Goal: Transaction & Acquisition: Purchase product/service

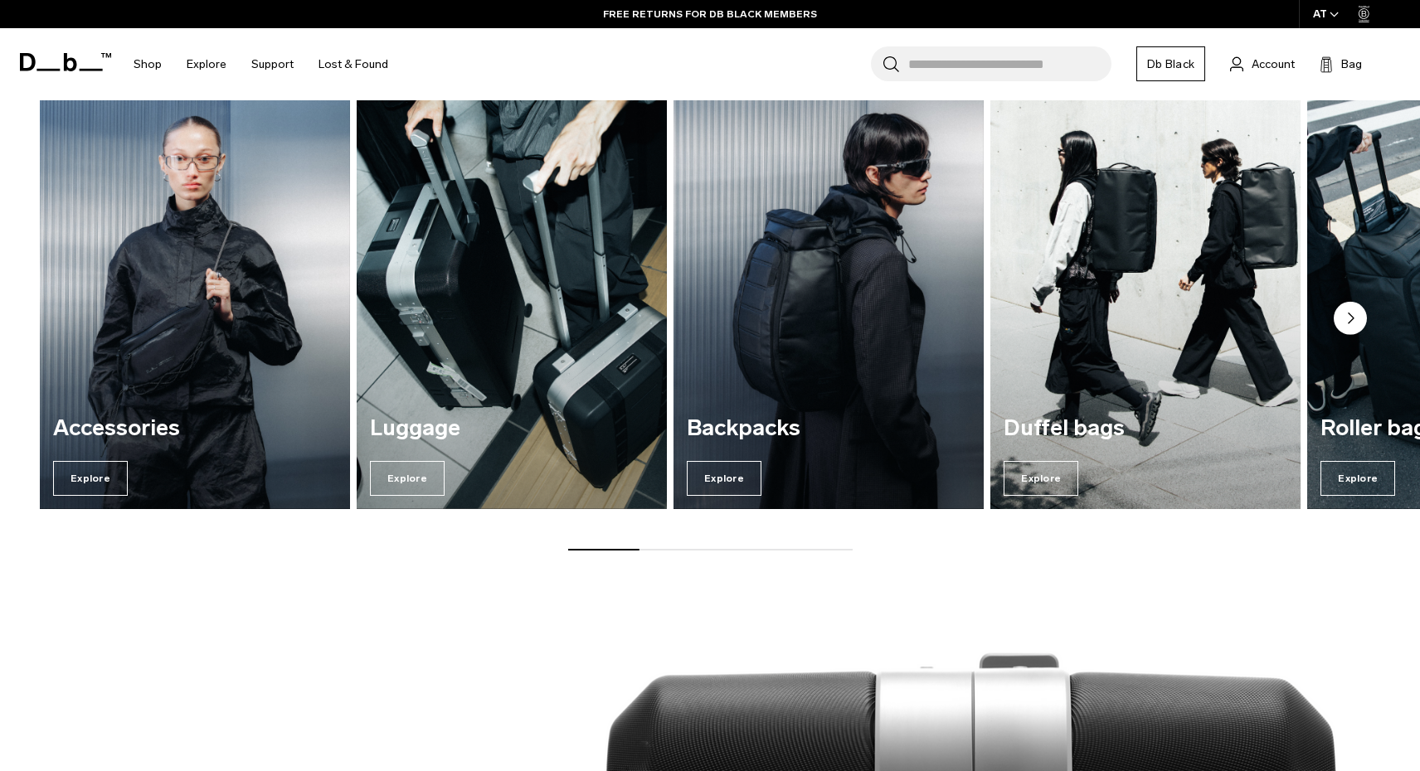
scroll to position [2185, 0]
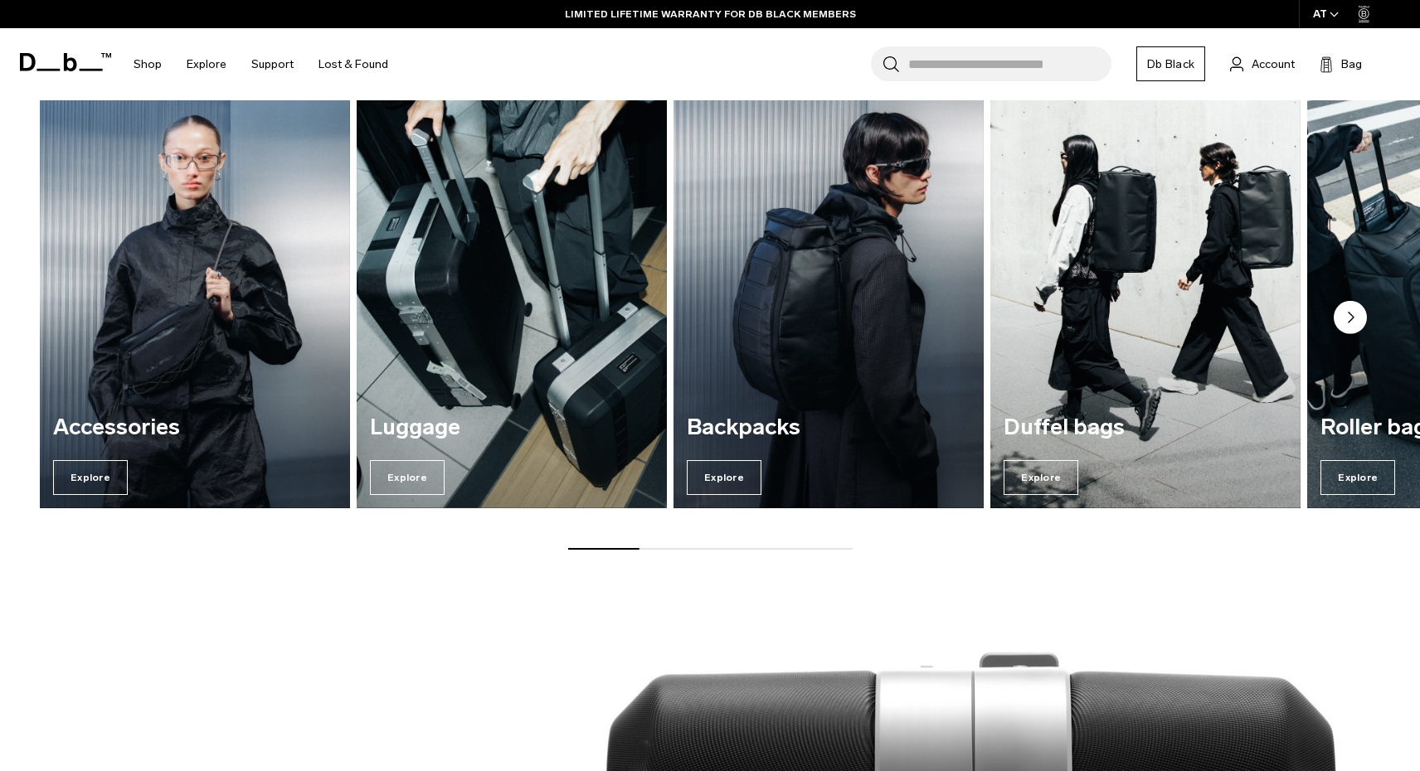
click at [1352, 317] on icon "Next slide" at bounding box center [1350, 318] width 5 height 10
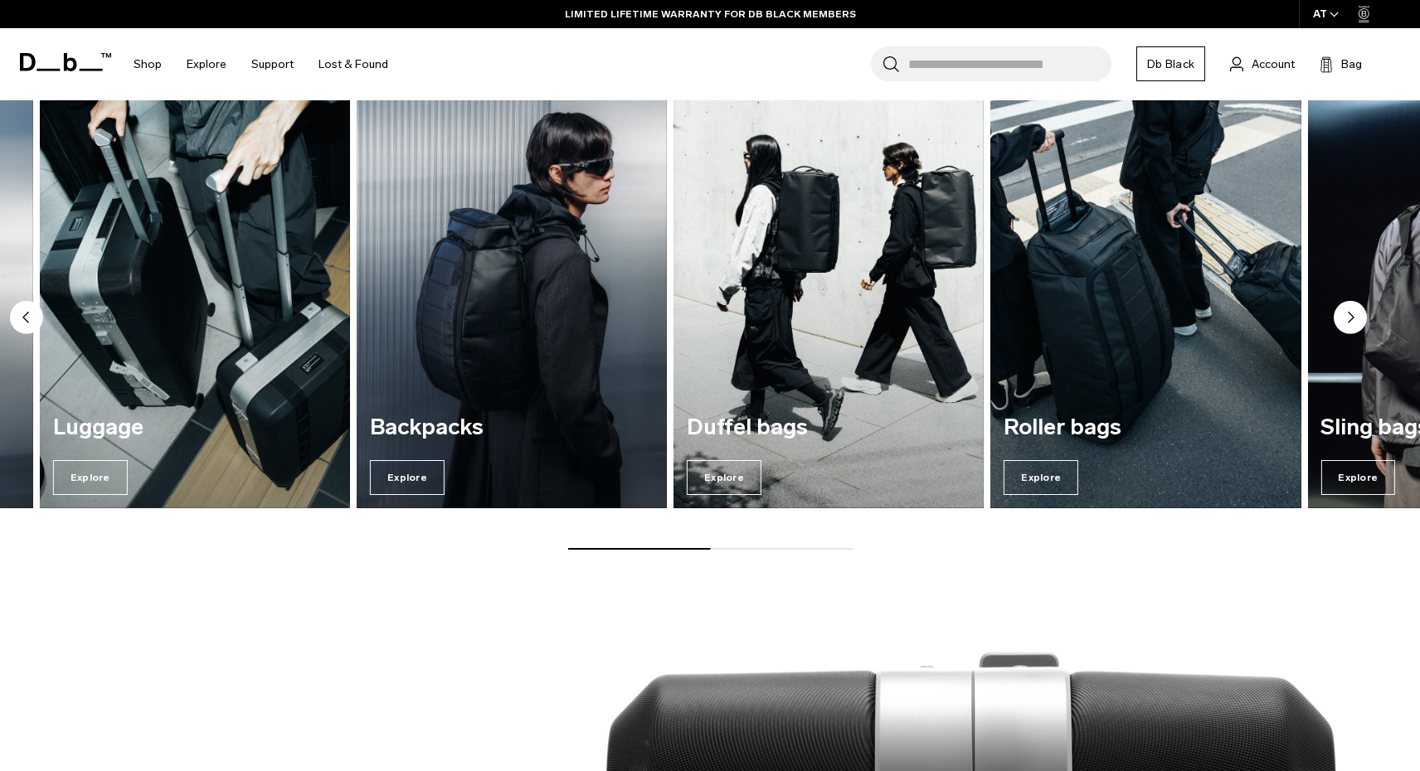
click at [1352, 317] on icon "Next slide" at bounding box center [1350, 318] width 5 height 10
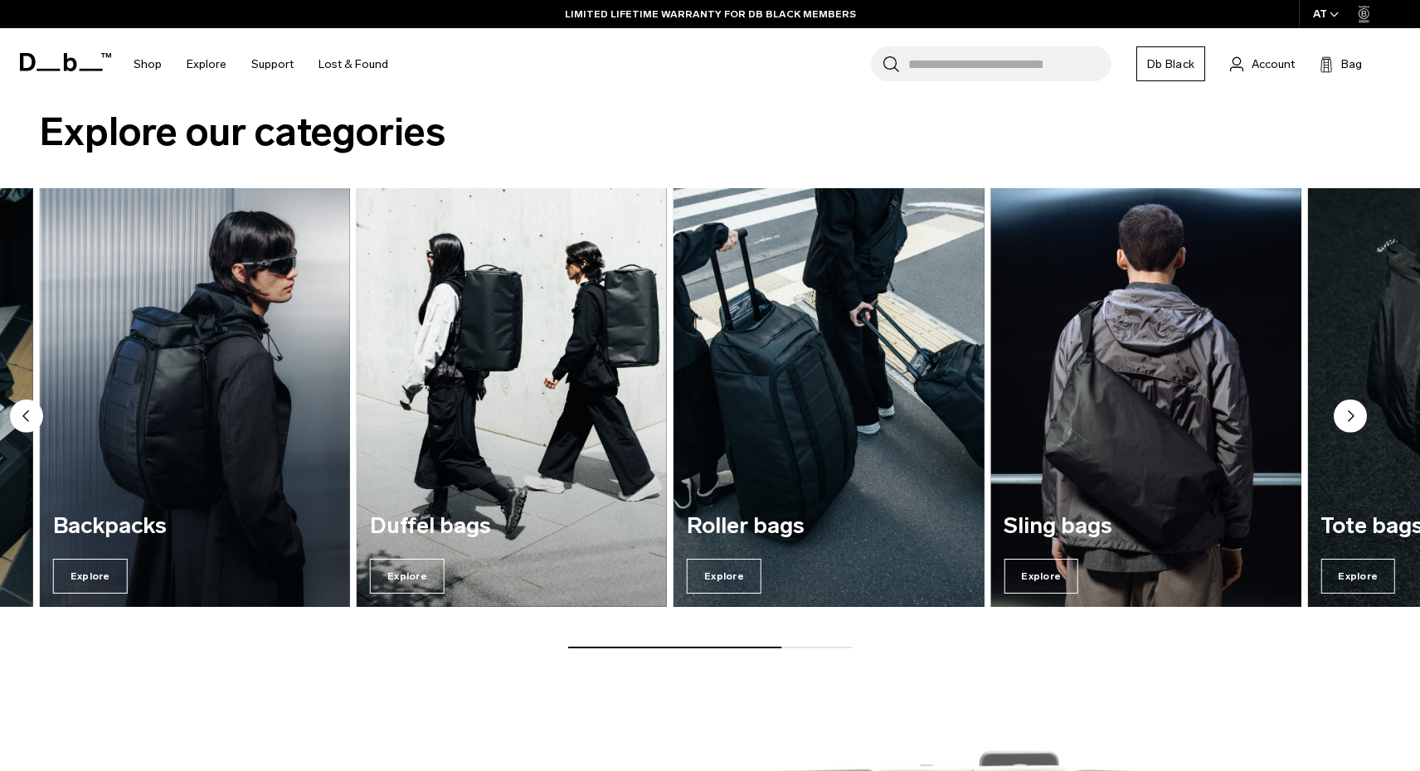
scroll to position [2086, 0]
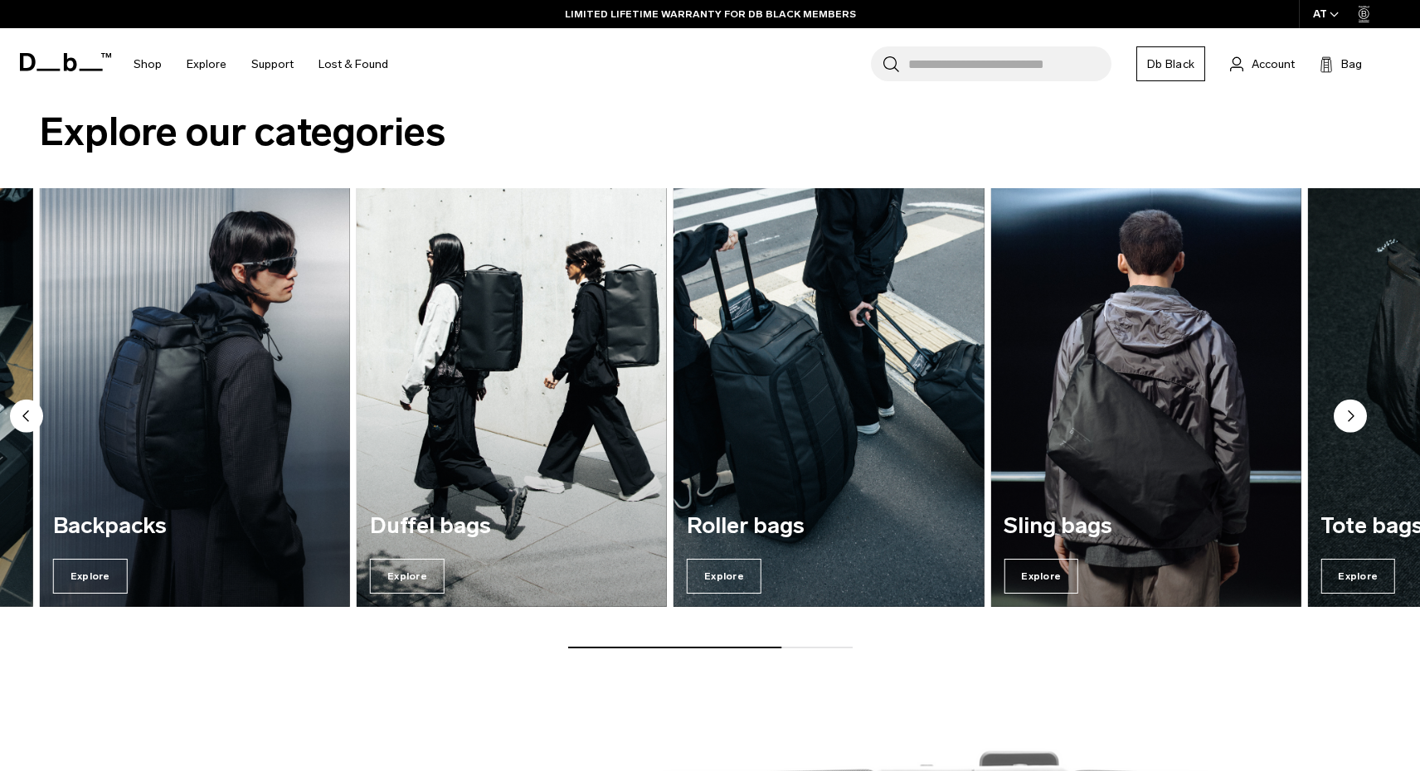
click at [1347, 410] on circle "Next slide" at bounding box center [1349, 416] width 33 height 33
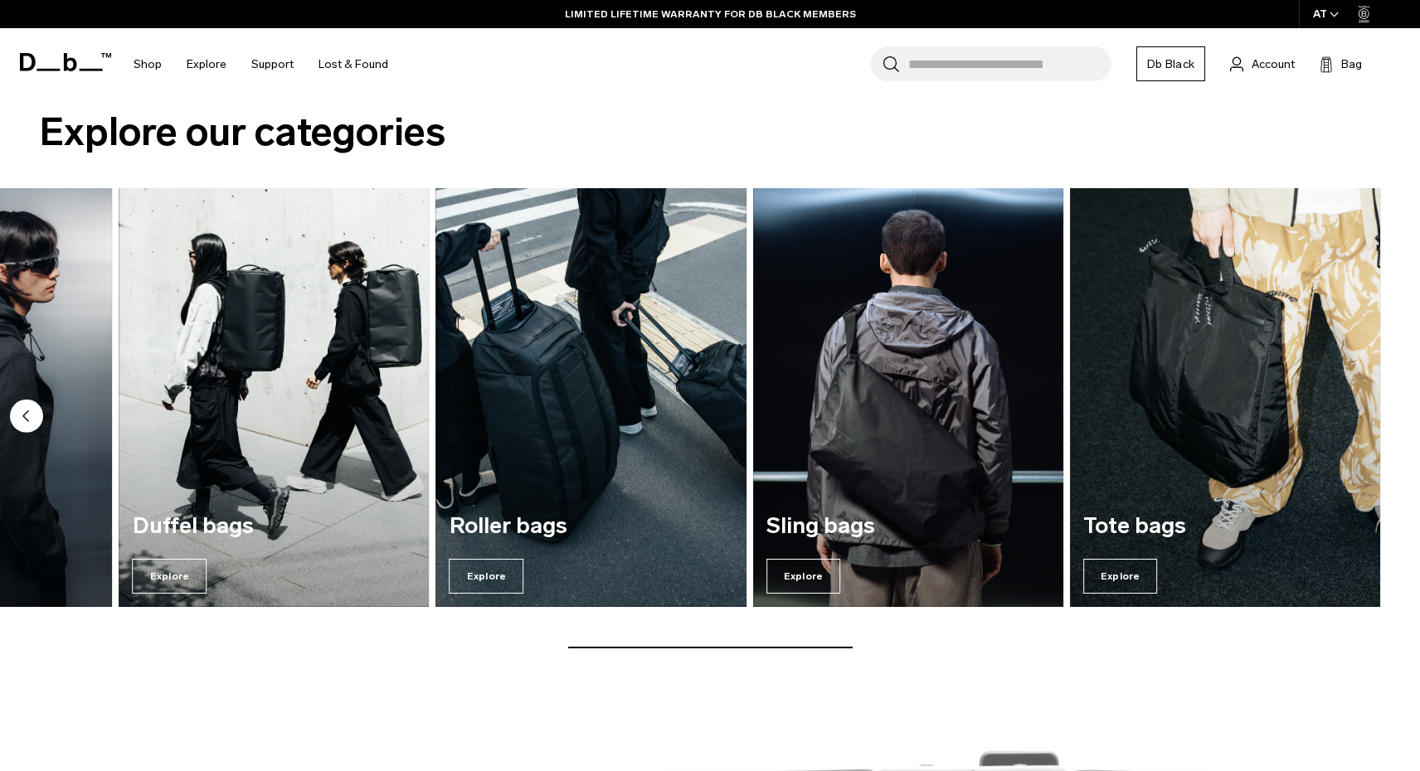
click at [1347, 410] on img "7 / 7" at bounding box center [1225, 397] width 310 height 419
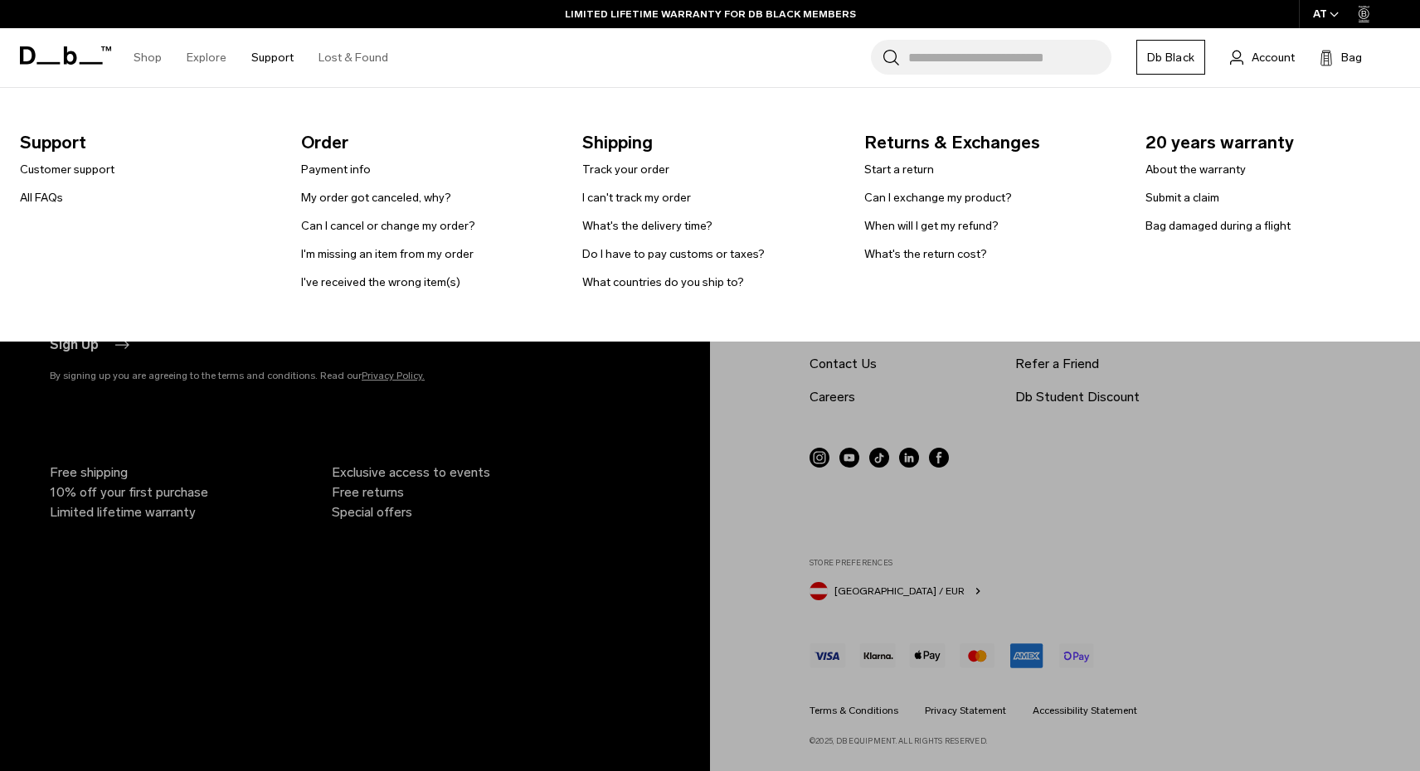
scroll to position [4522, 0]
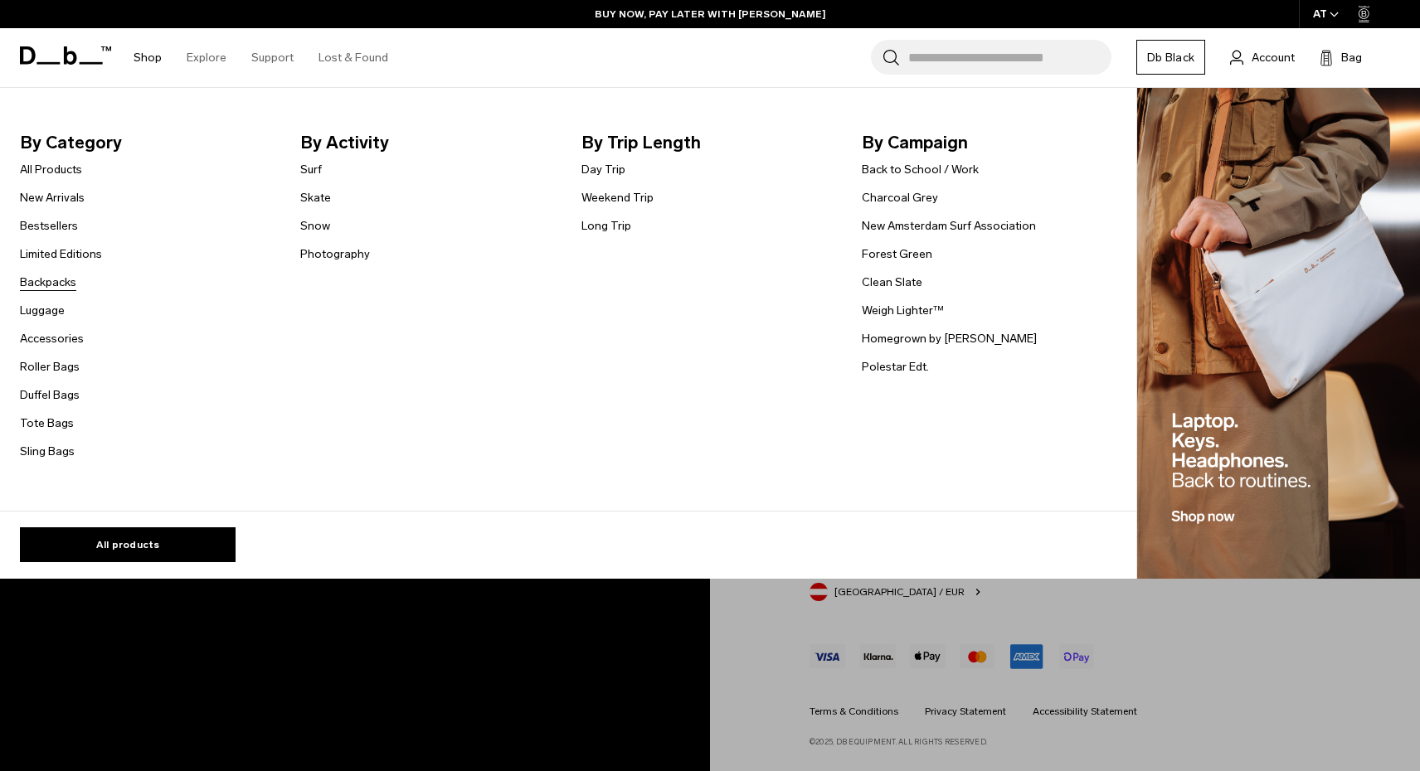
click at [61, 287] on link "Backpacks" at bounding box center [48, 282] width 56 height 17
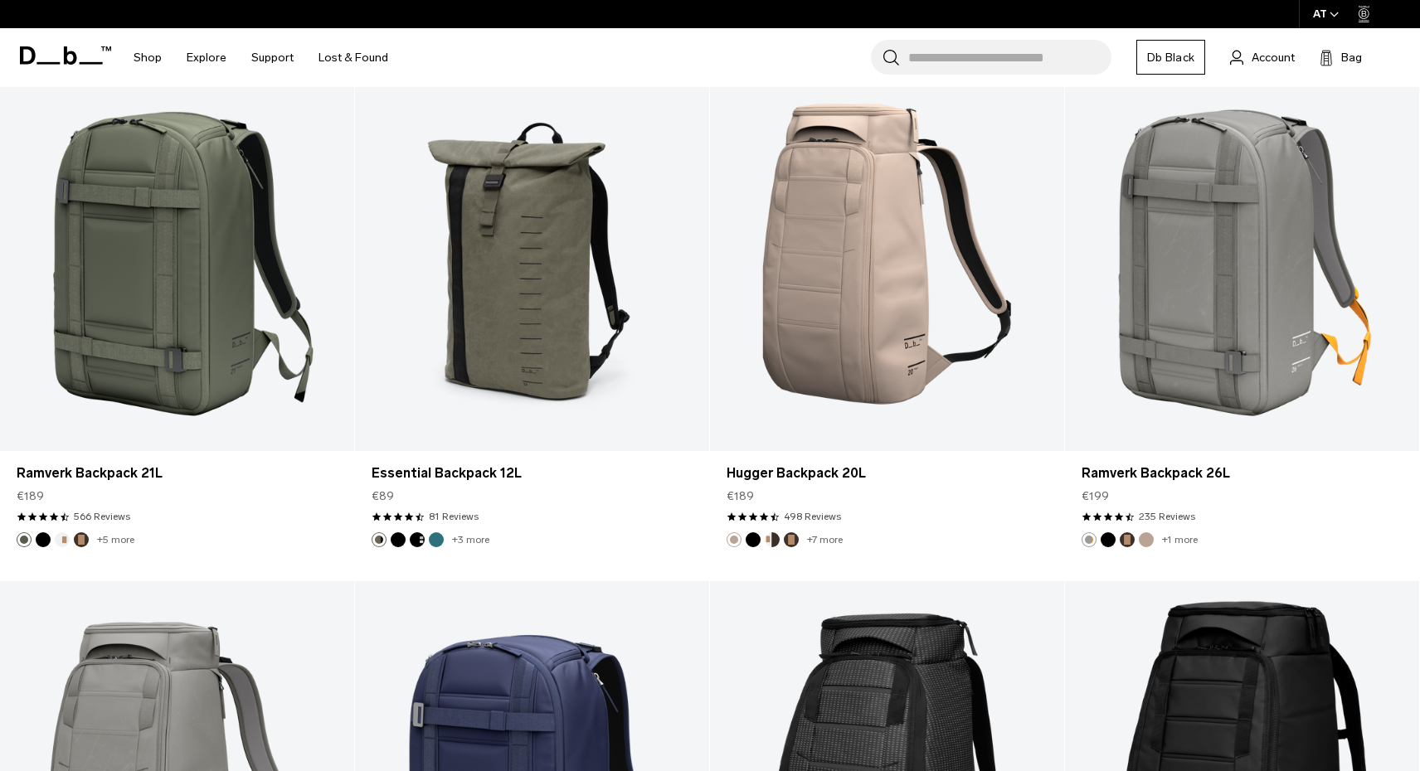
scroll to position [3499, 0]
